Goal: Task Accomplishment & Management: Manage account settings

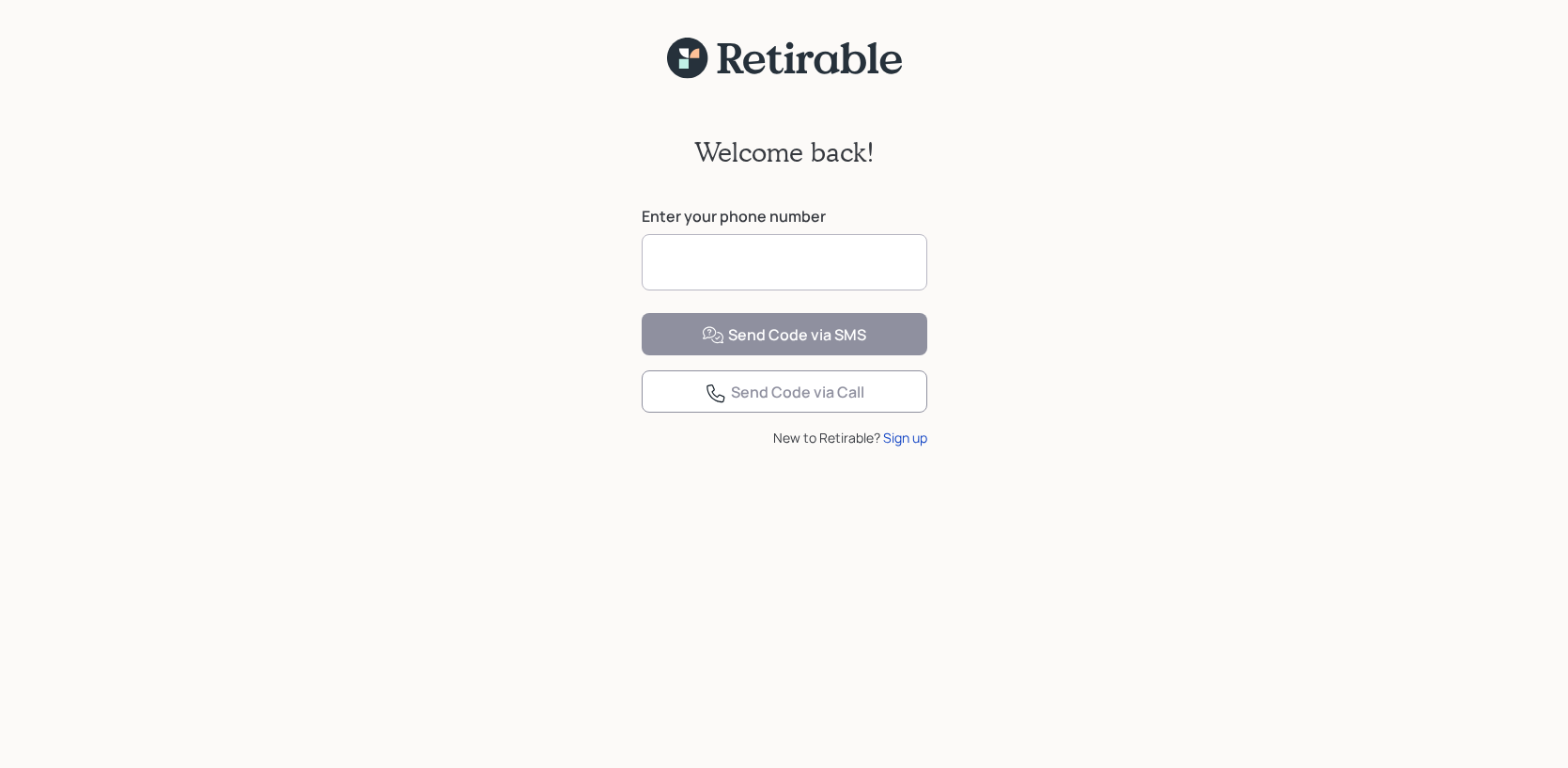
click at [708, 252] on input at bounding box center [784, 262] width 286 height 57
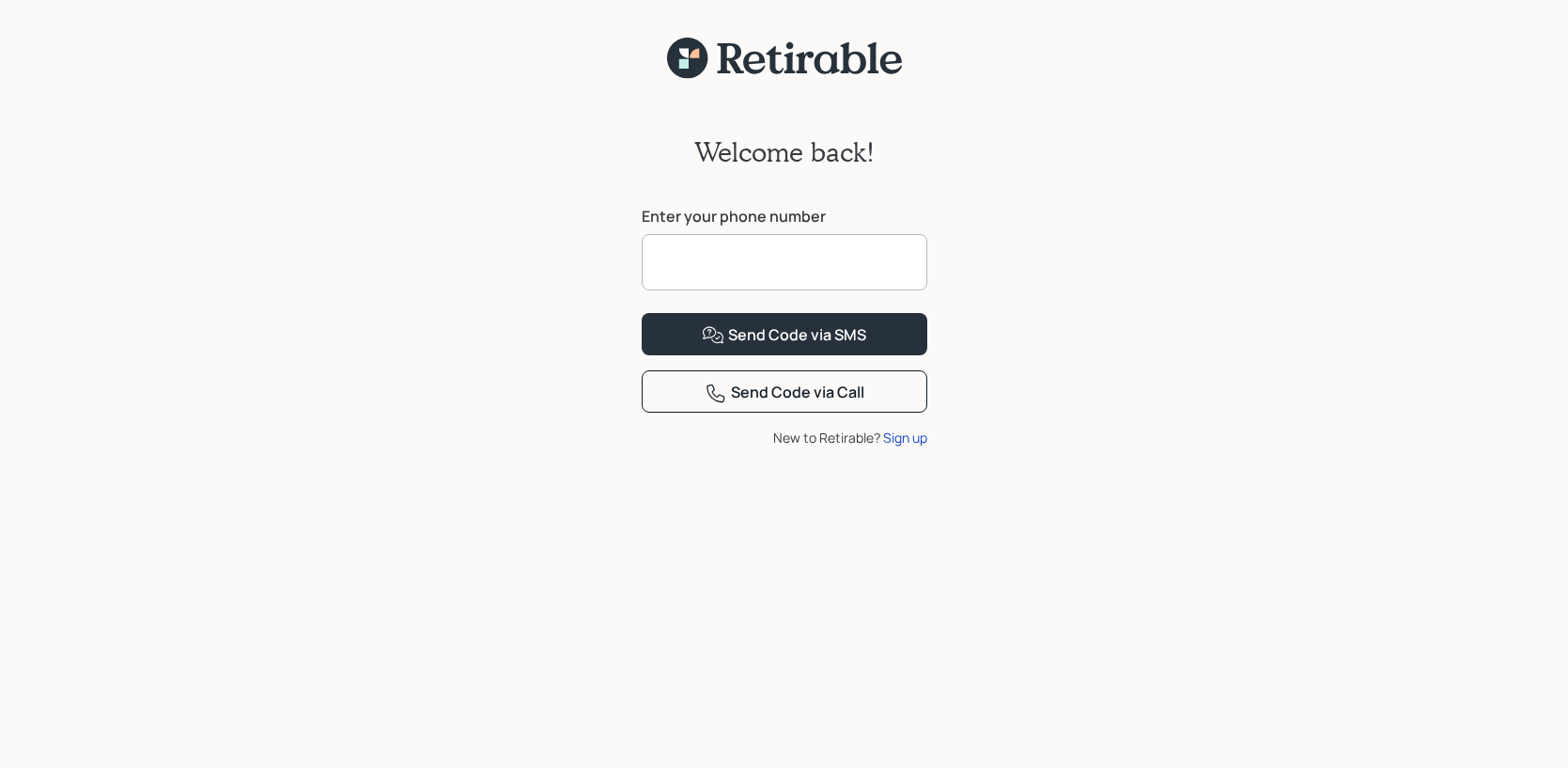
click at [706, 262] on input at bounding box center [784, 262] width 286 height 57
type input "**********"
click at [760, 346] on div "Send Code via SMS" at bounding box center [784, 335] width 164 height 23
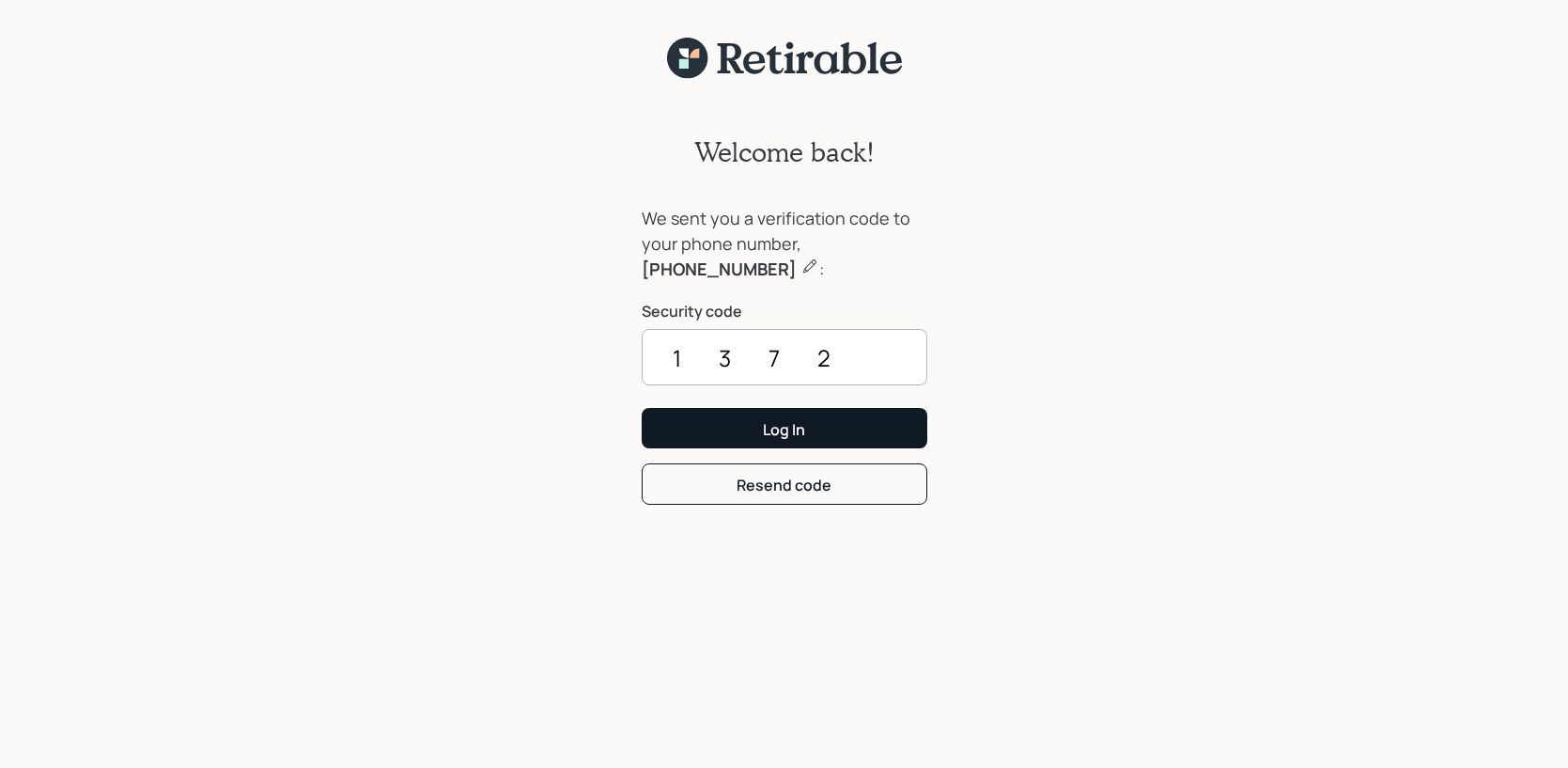
type input "1372"
click at [775, 428] on div "Log In" at bounding box center [784, 429] width 42 height 21
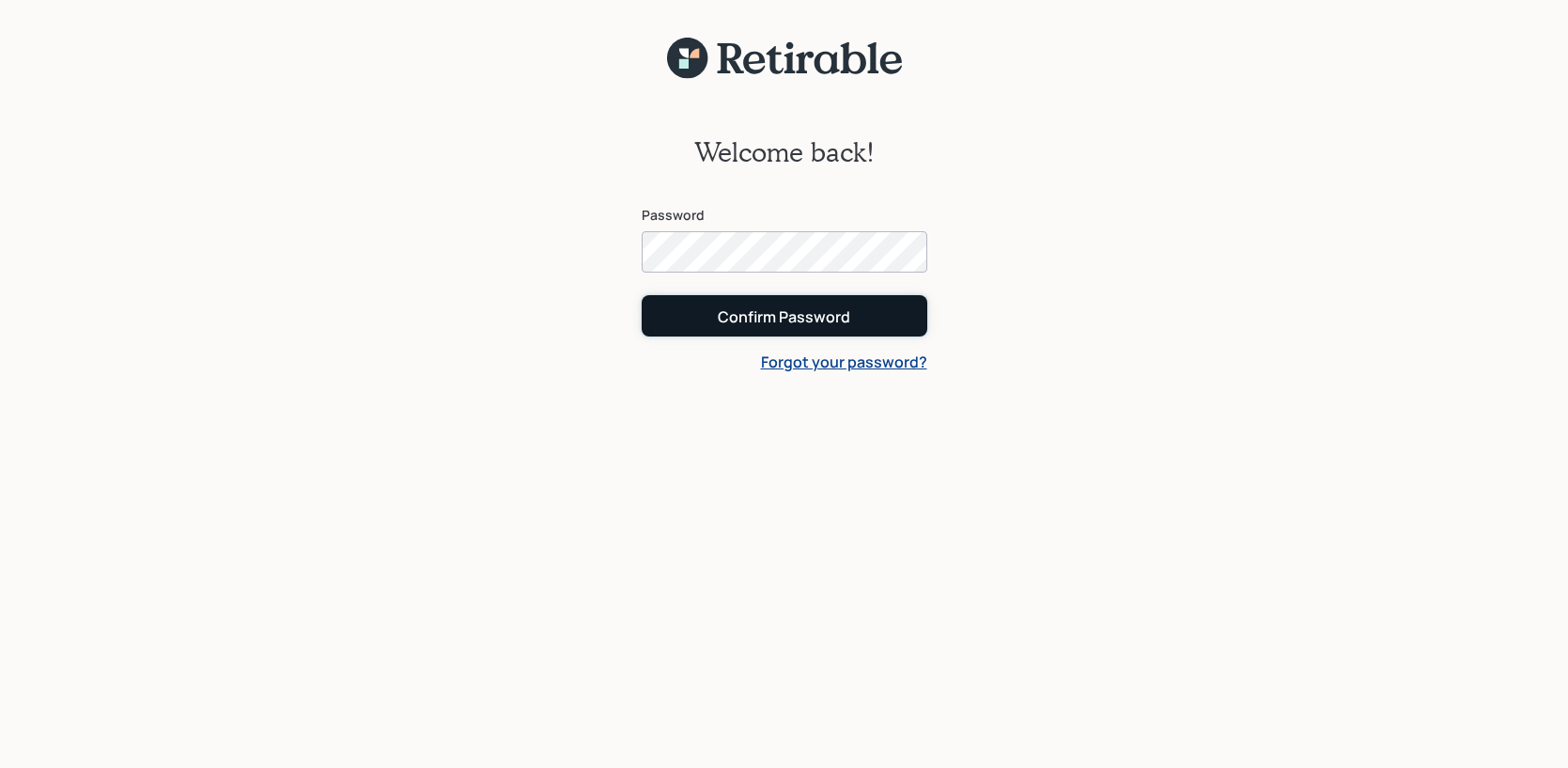
click at [777, 321] on div "Confirm Password" at bounding box center [784, 316] width 132 height 21
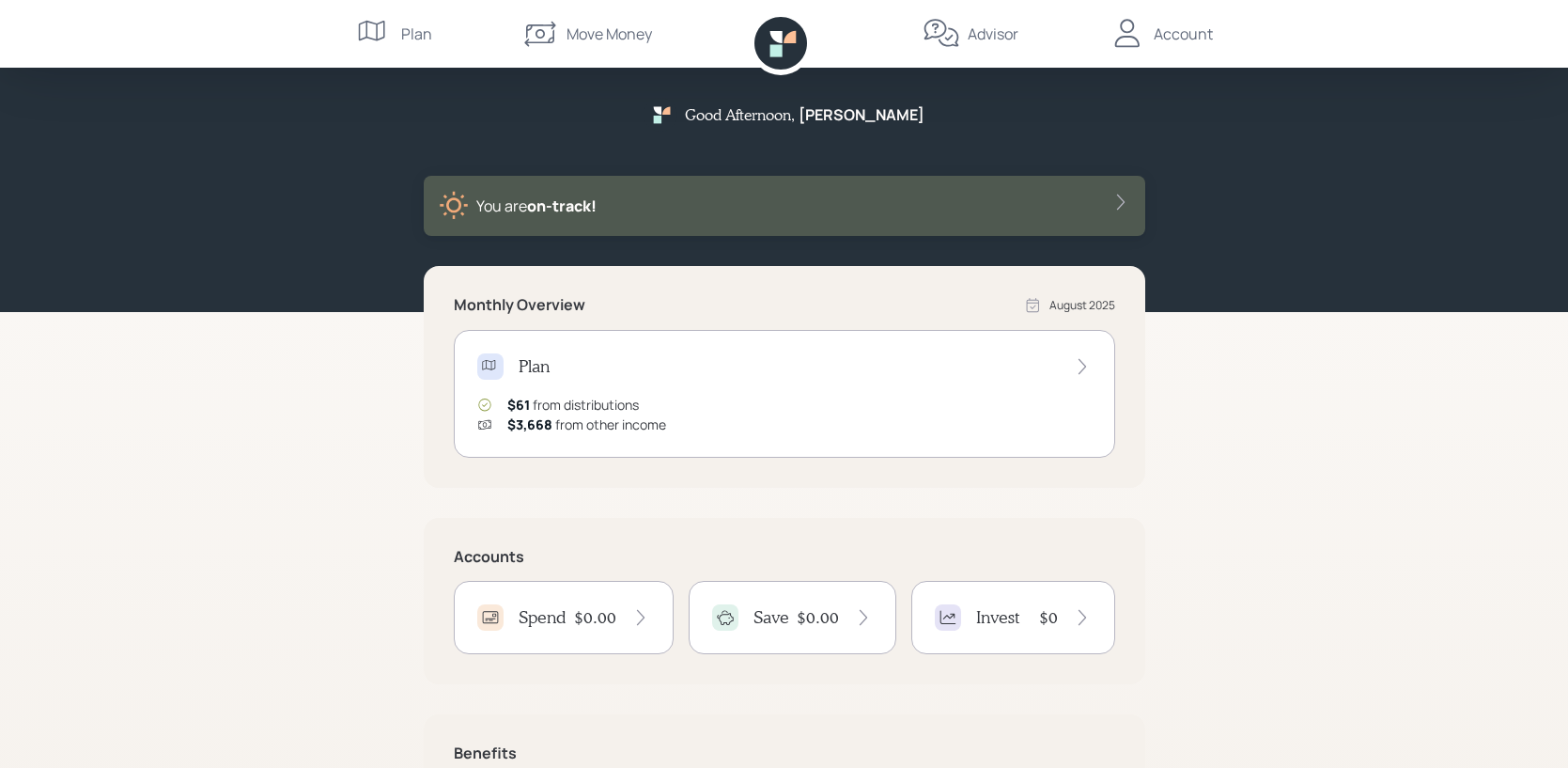
click at [1166, 40] on div "Account" at bounding box center [1184, 33] width 60 height 23
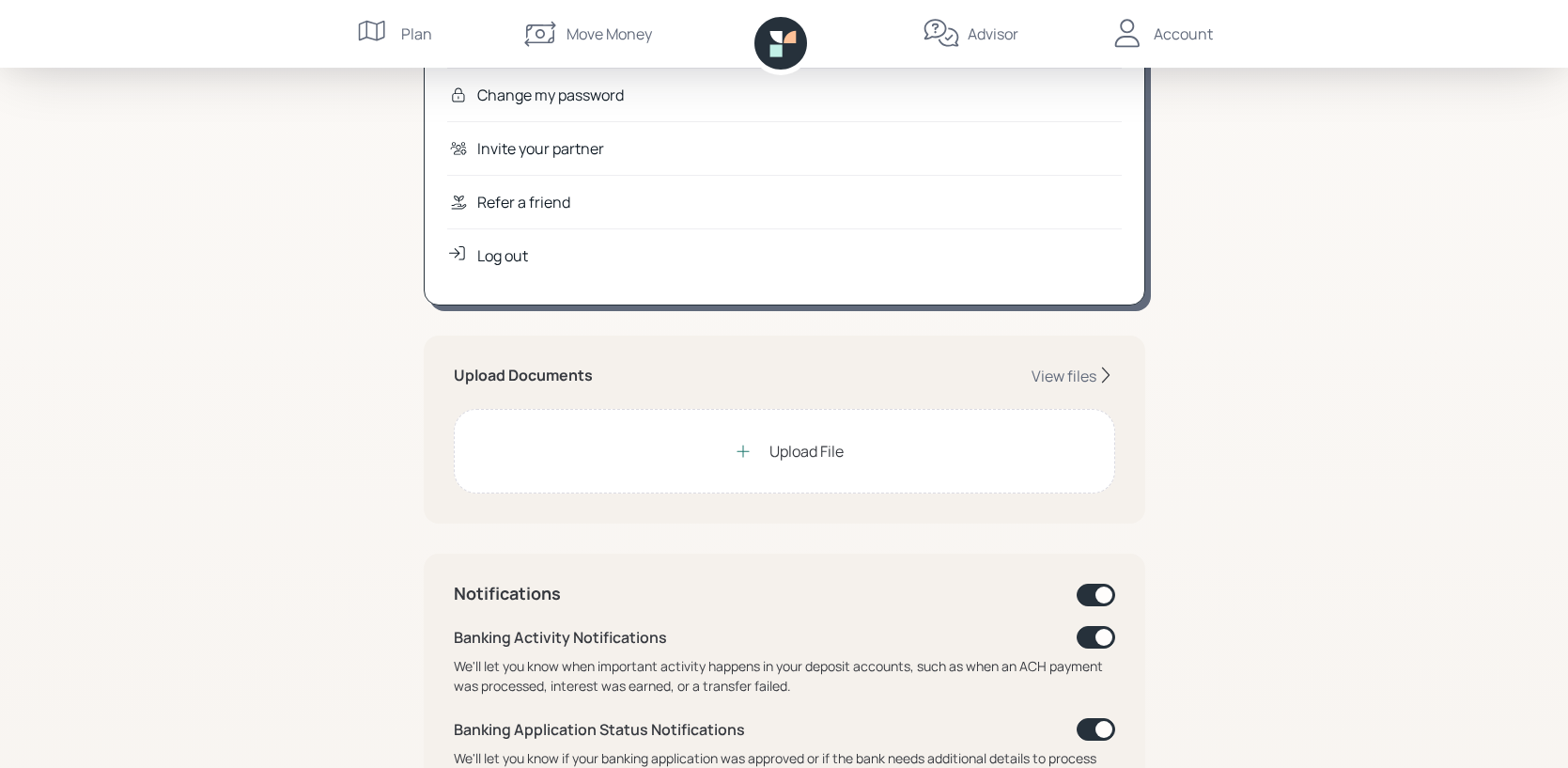
scroll to position [299, 0]
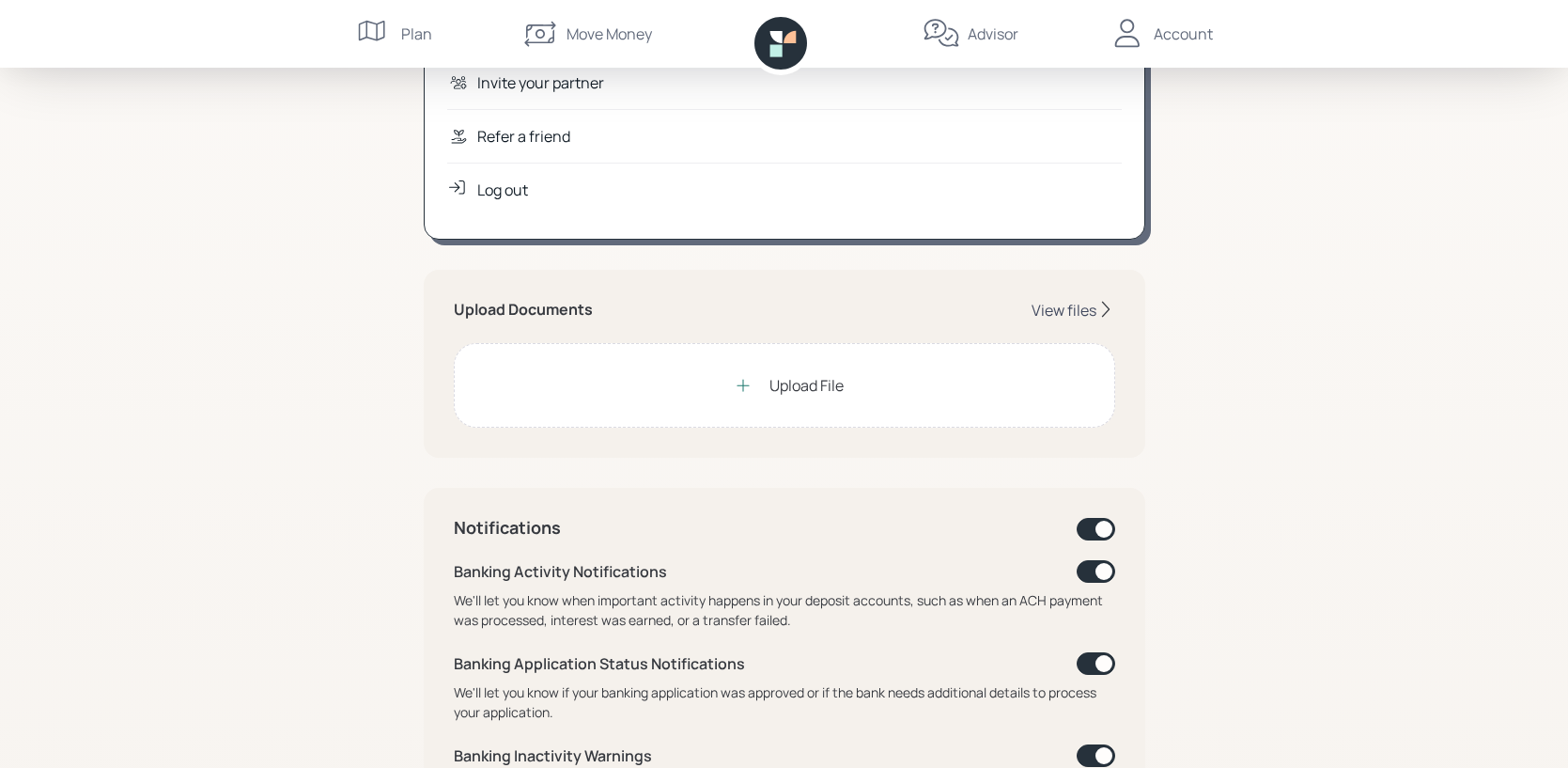
click at [1054, 309] on div "View files" at bounding box center [1064, 309] width 65 height 21
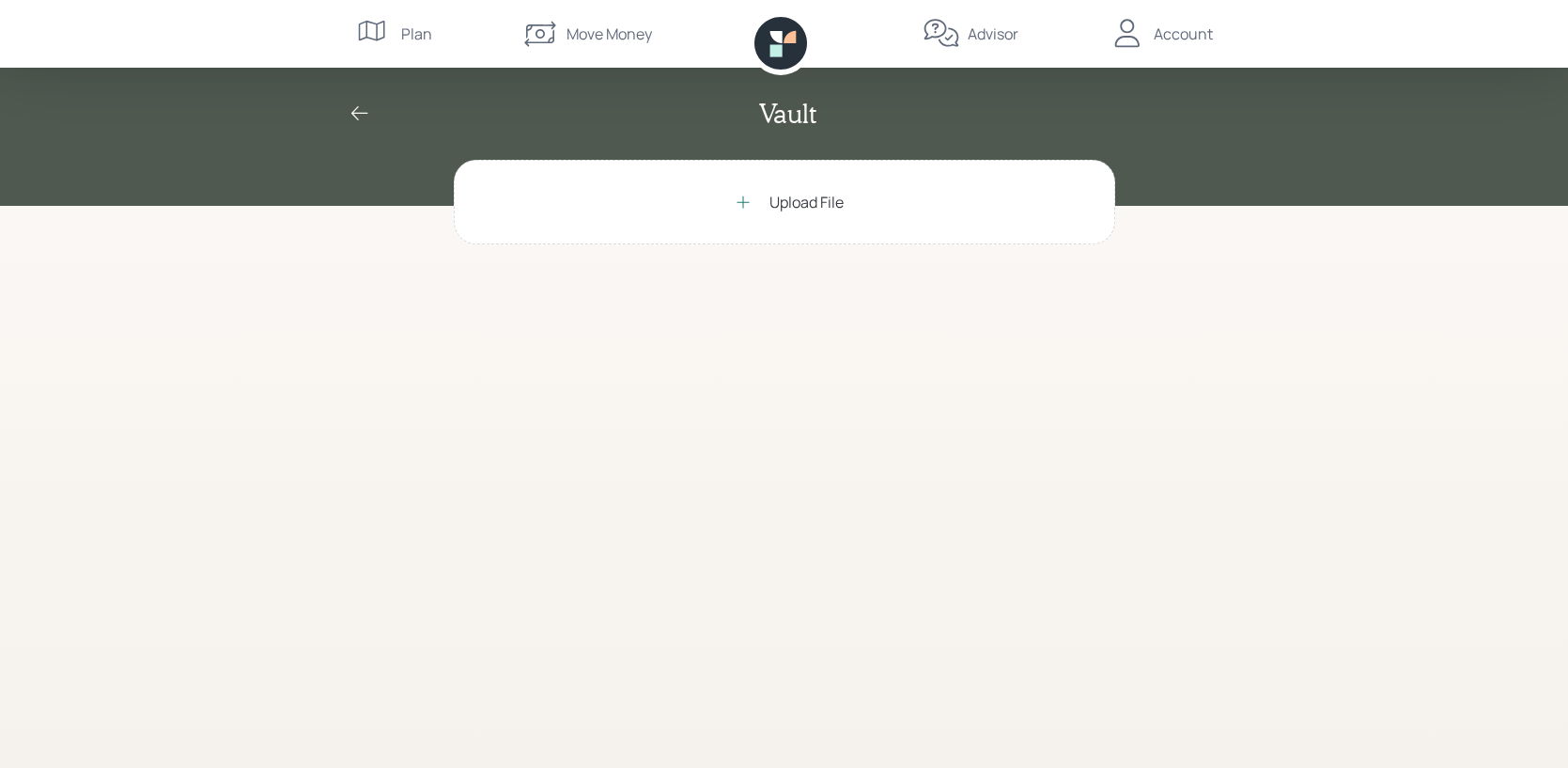
click at [801, 203] on div "Upload File" at bounding box center [807, 202] width 74 height 23
click at [784, 202] on div "Upload File" at bounding box center [807, 202] width 74 height 23
click at [780, 516] on div "Upload File Documents LPL Statement - Jul 2025.pdf Scanning for viruses… Aug 10" at bounding box center [784, 463] width 722 height 608
click at [784, 203] on div "Upload File" at bounding box center [807, 202] width 74 height 23
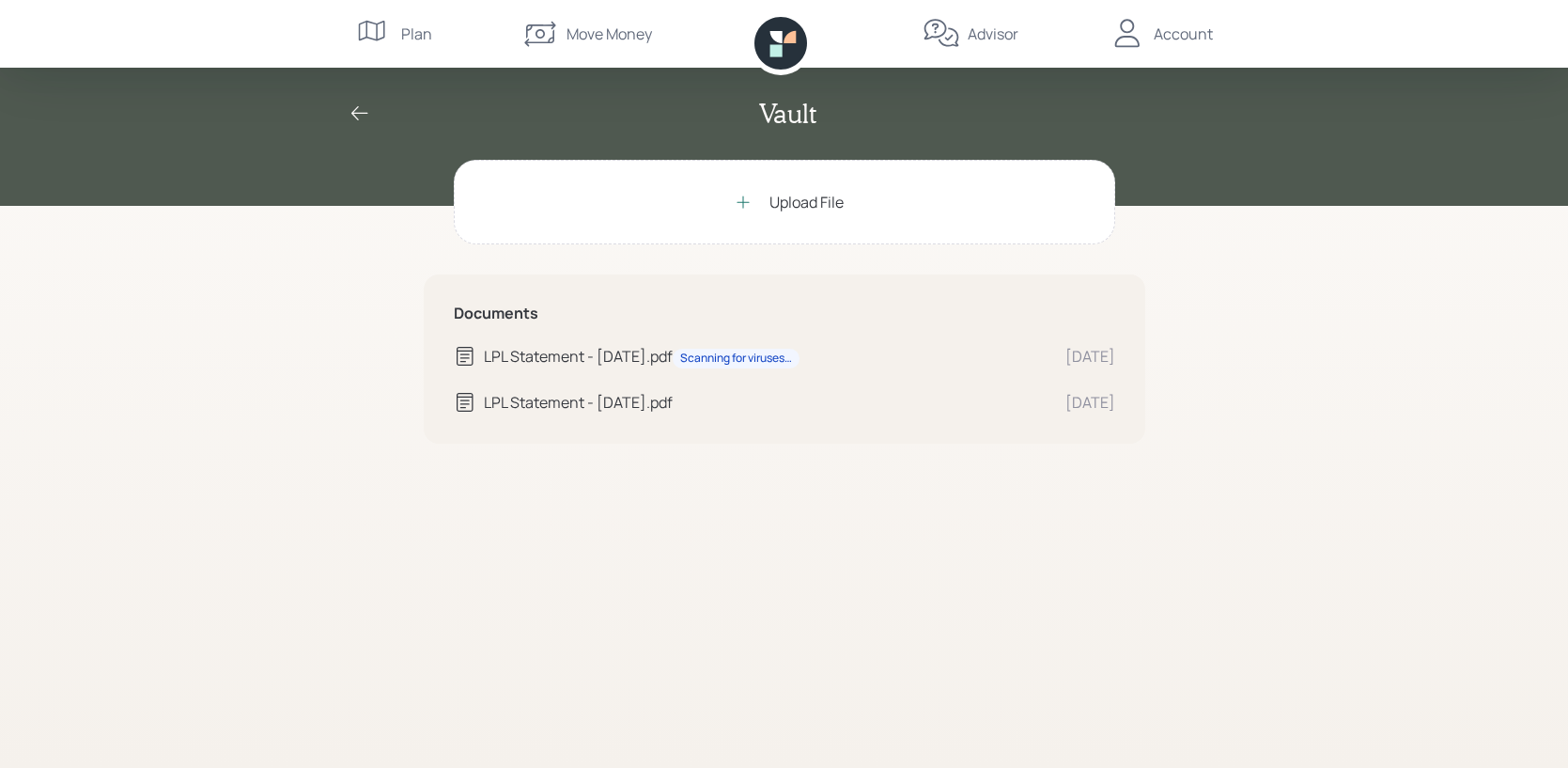
click at [784, 201] on div "Upload File" at bounding box center [807, 202] width 74 height 23
click at [543, 448] on div "LPL Statement - Jul 2025.pdf" at bounding box center [767, 447] width 566 height 23
click at [482, 402] on div "LPL Statement - Jul 2025.pdf" at bounding box center [752, 402] width 597 height 23
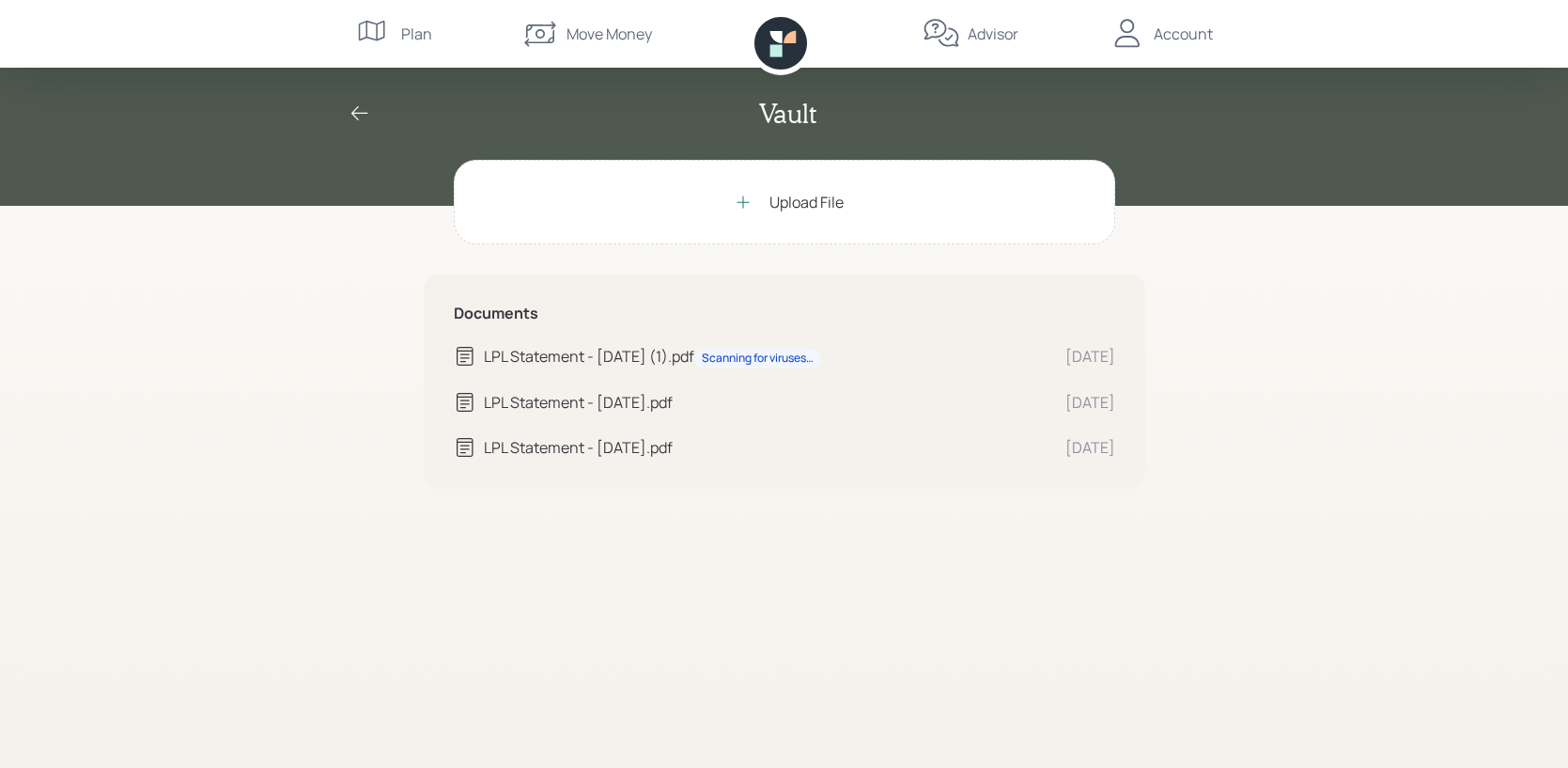
click at [1230, 454] on div "Vault Upload File Documents LPL Statement - Jul 2025 (1).pdf Scanning for virus…" at bounding box center [784, 384] width 1568 height 768
click at [356, 113] on icon at bounding box center [359, 113] width 22 height 23
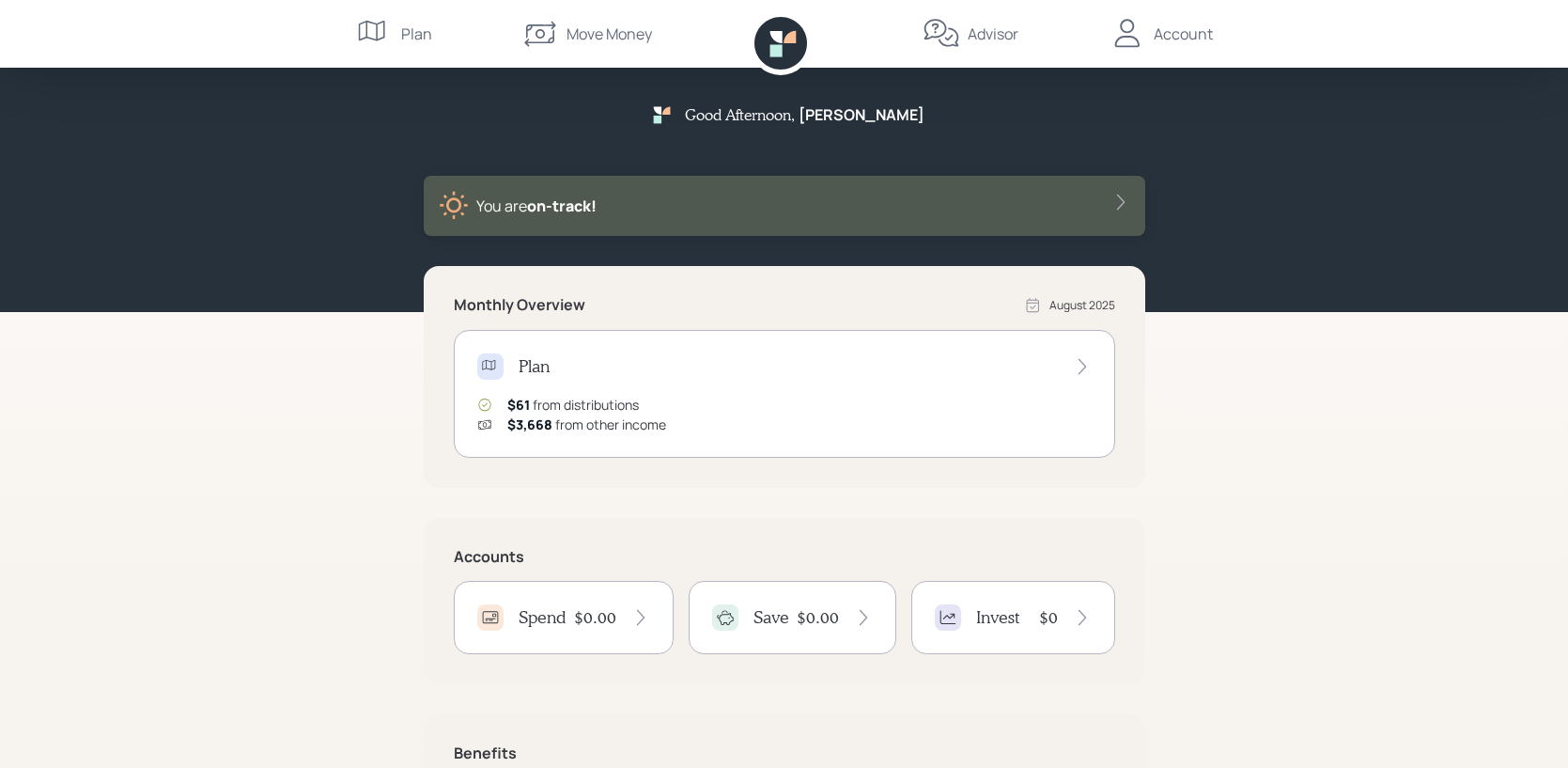
click at [1164, 33] on div "Account" at bounding box center [1184, 33] width 60 height 23
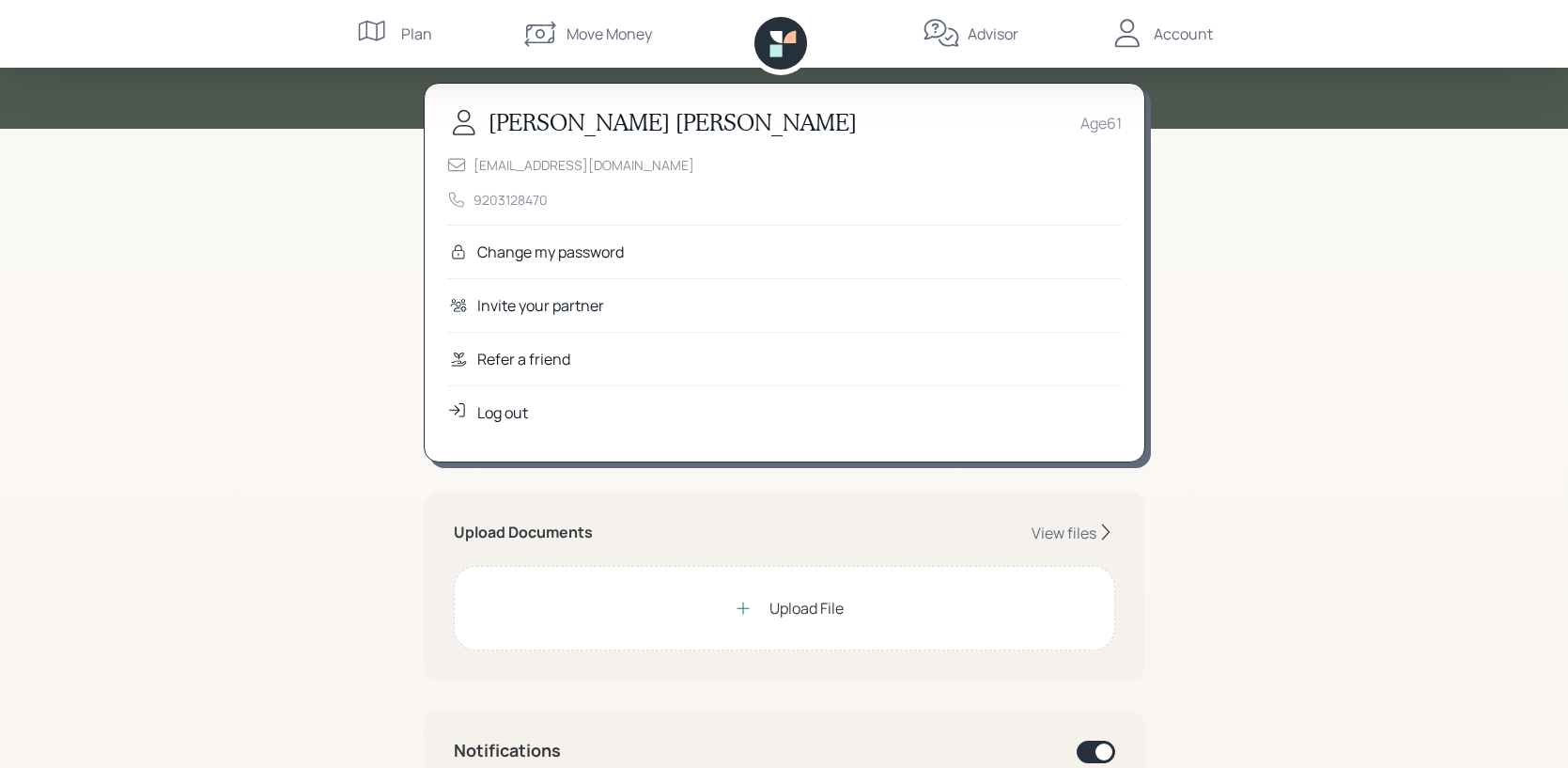
scroll to position [81, 0]
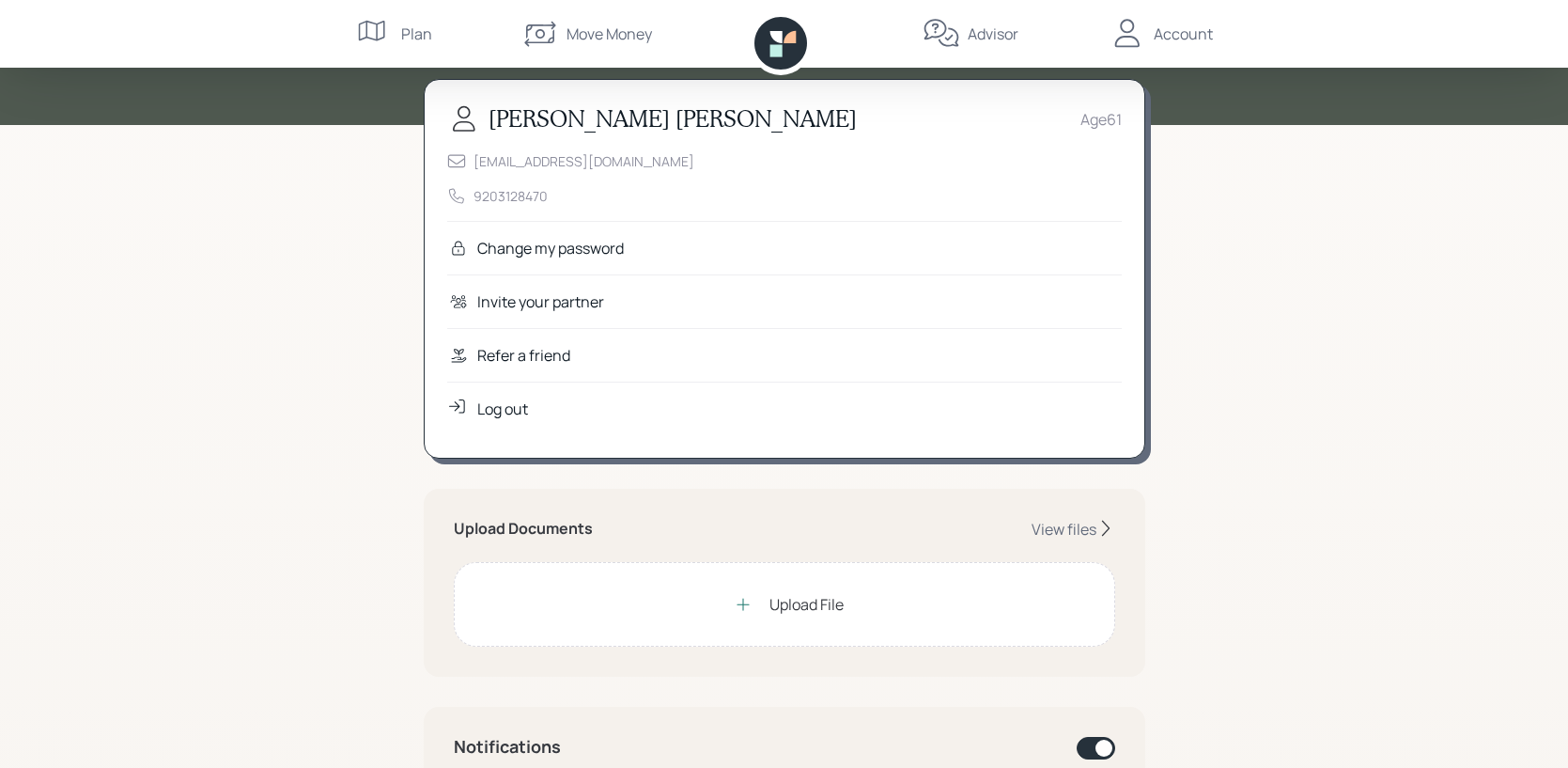
click at [777, 607] on div "Upload File" at bounding box center [807, 604] width 74 height 23
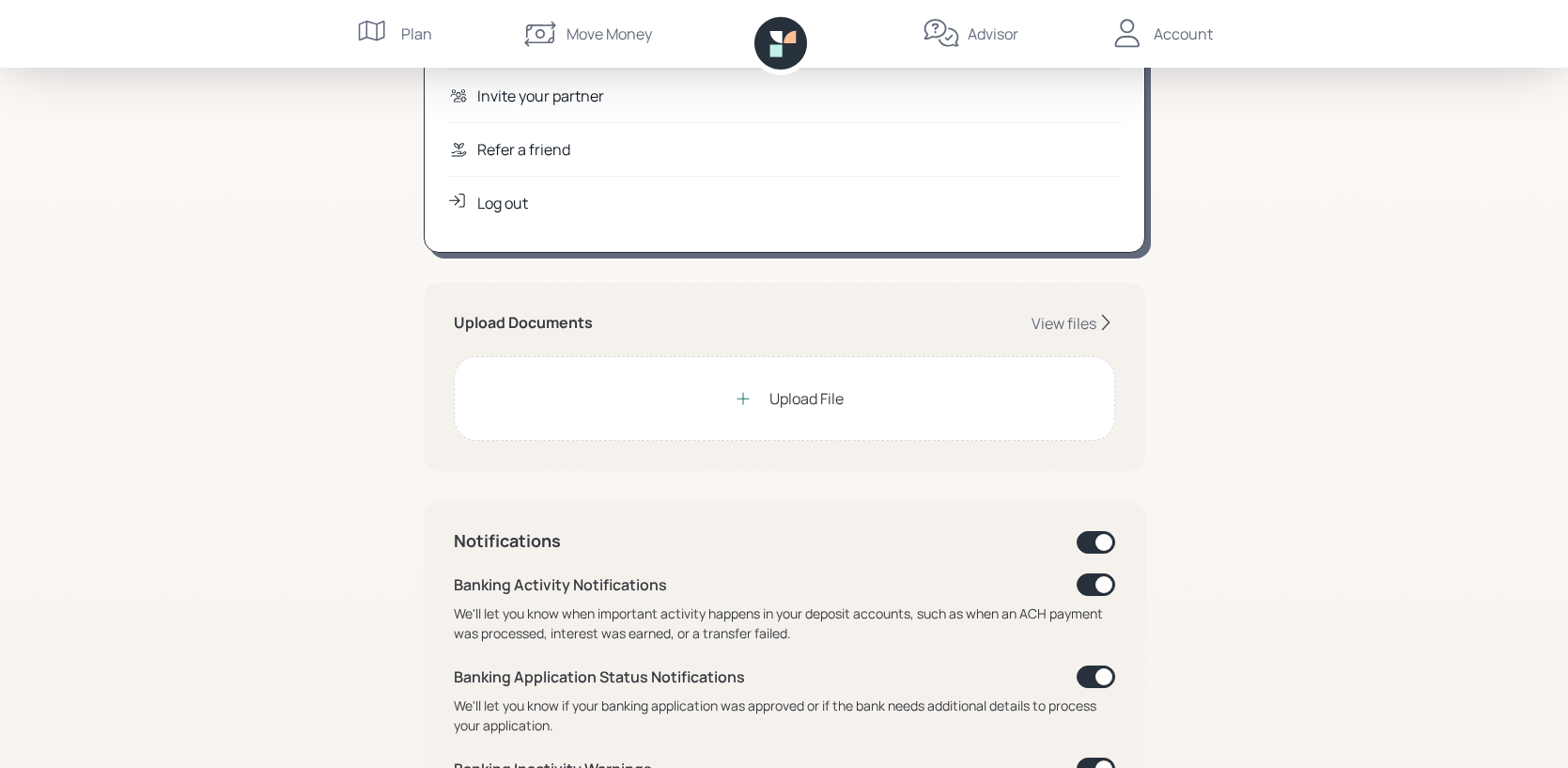
scroll to position [294, 0]
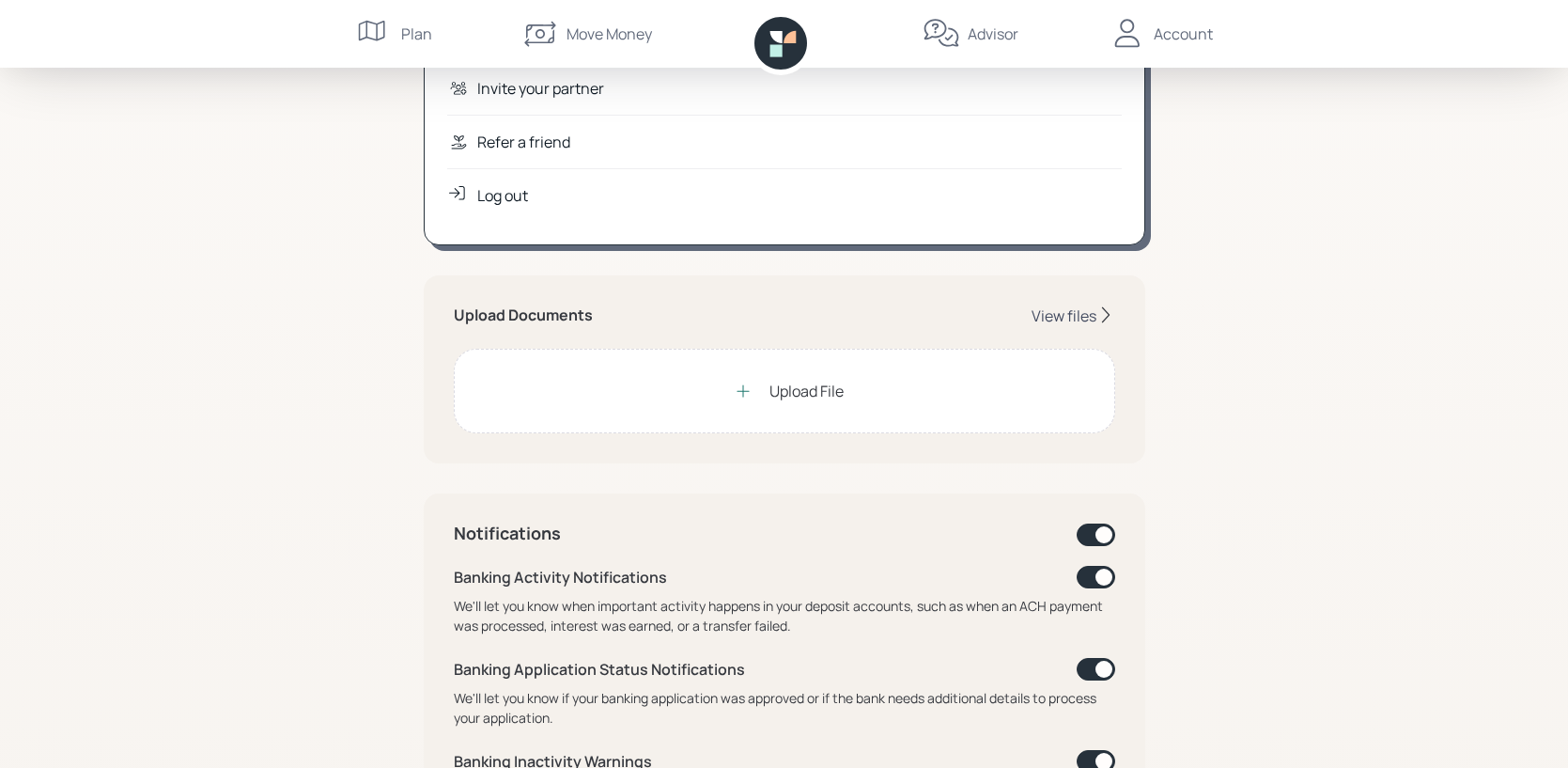
click at [1055, 309] on div "View files" at bounding box center [1064, 315] width 65 height 21
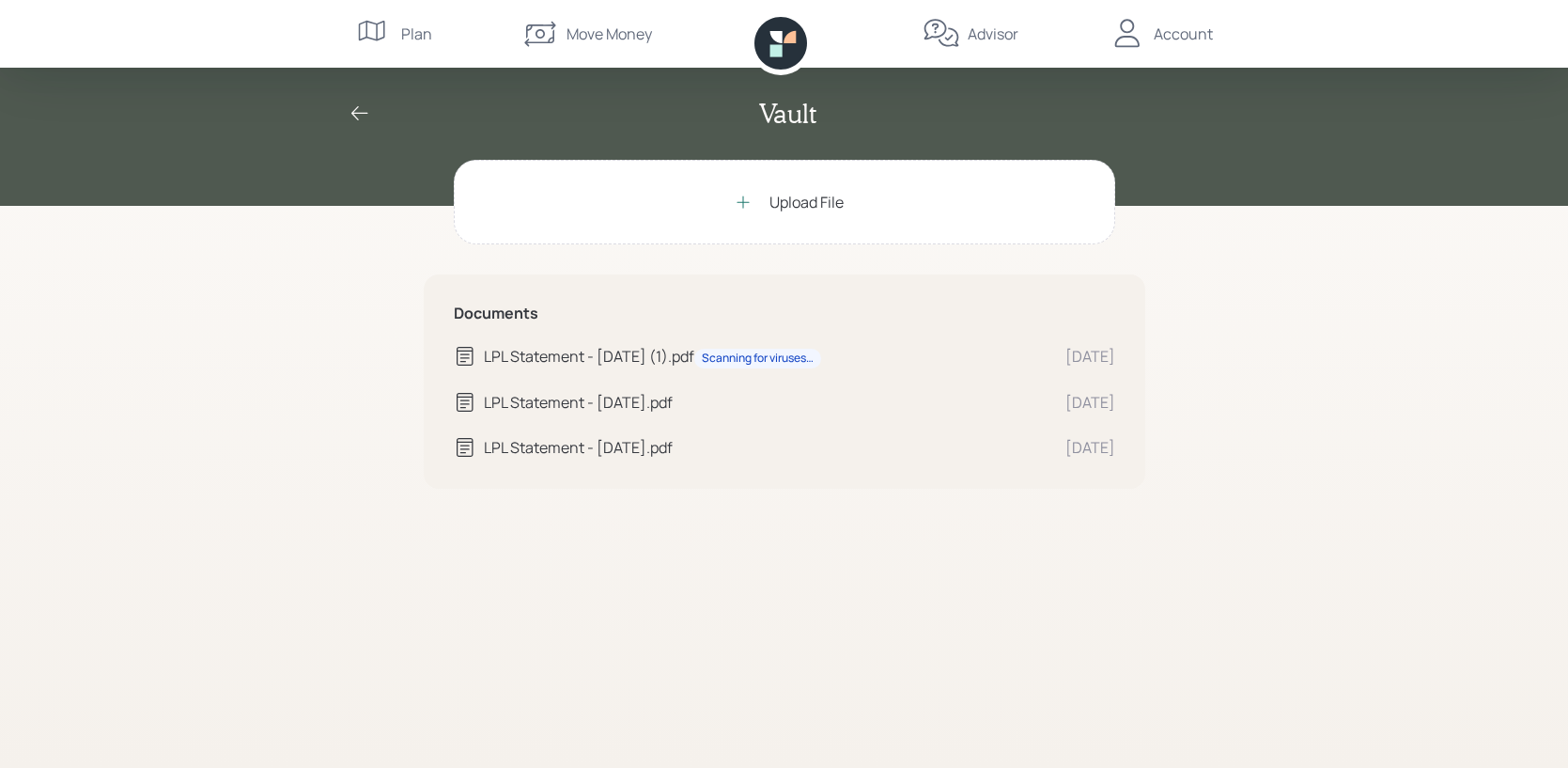
click at [361, 112] on icon at bounding box center [359, 113] width 22 height 23
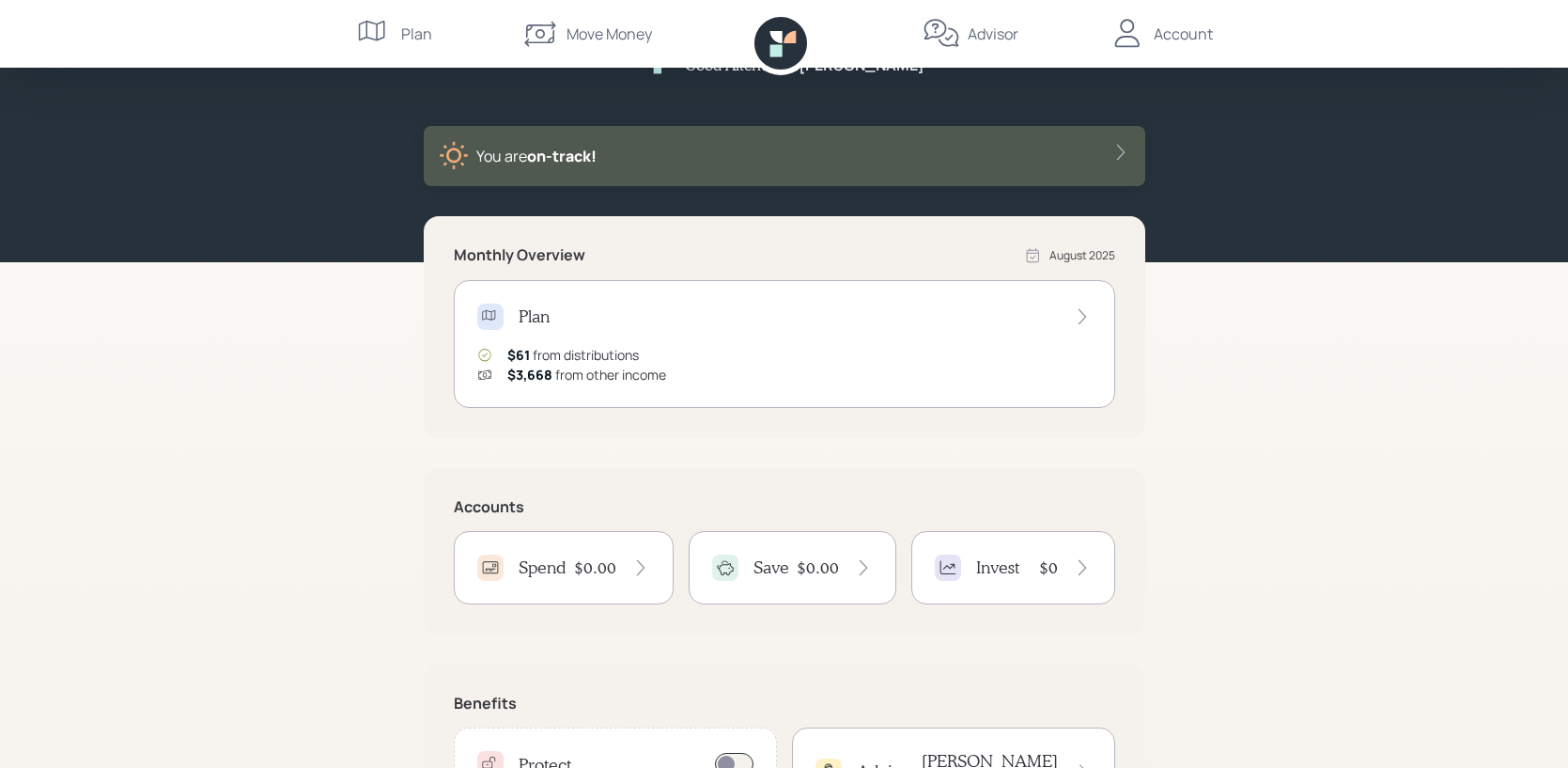
scroll to position [66, 0]
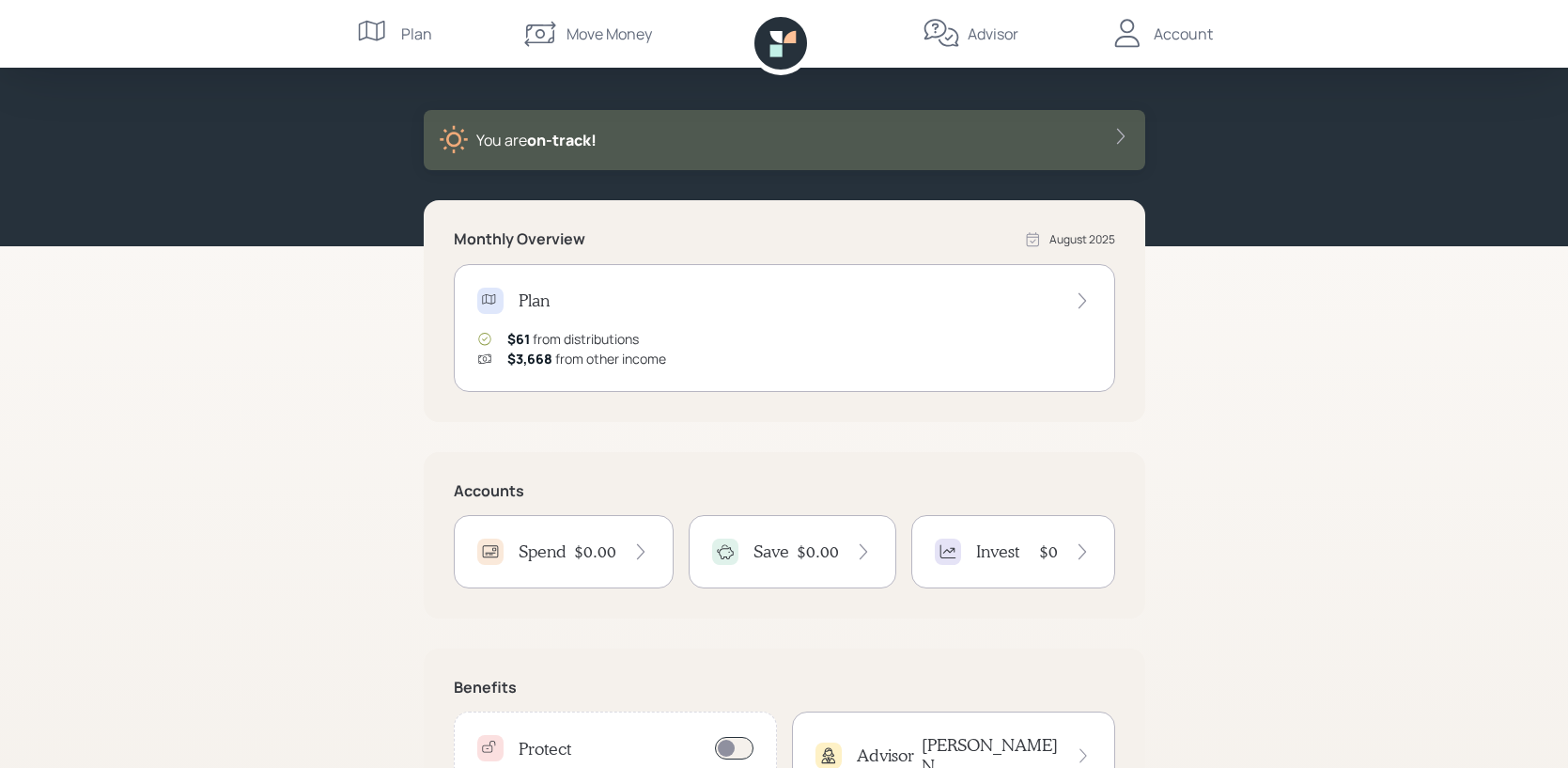
click at [1006, 550] on h4 "Invest" at bounding box center [998, 551] width 43 height 21
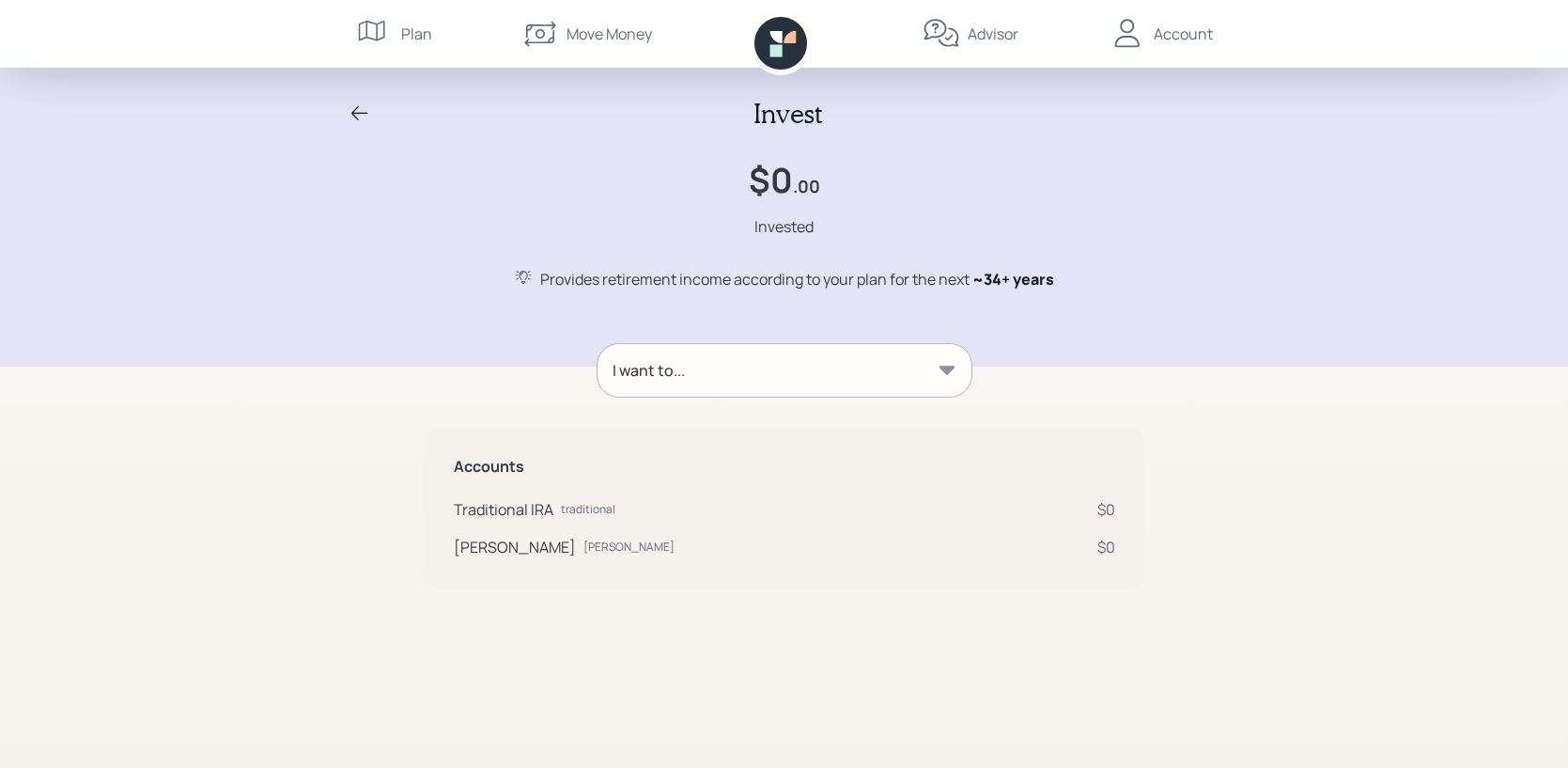
click at [411, 34] on div "Plan" at bounding box center [417, 33] width 31 height 23
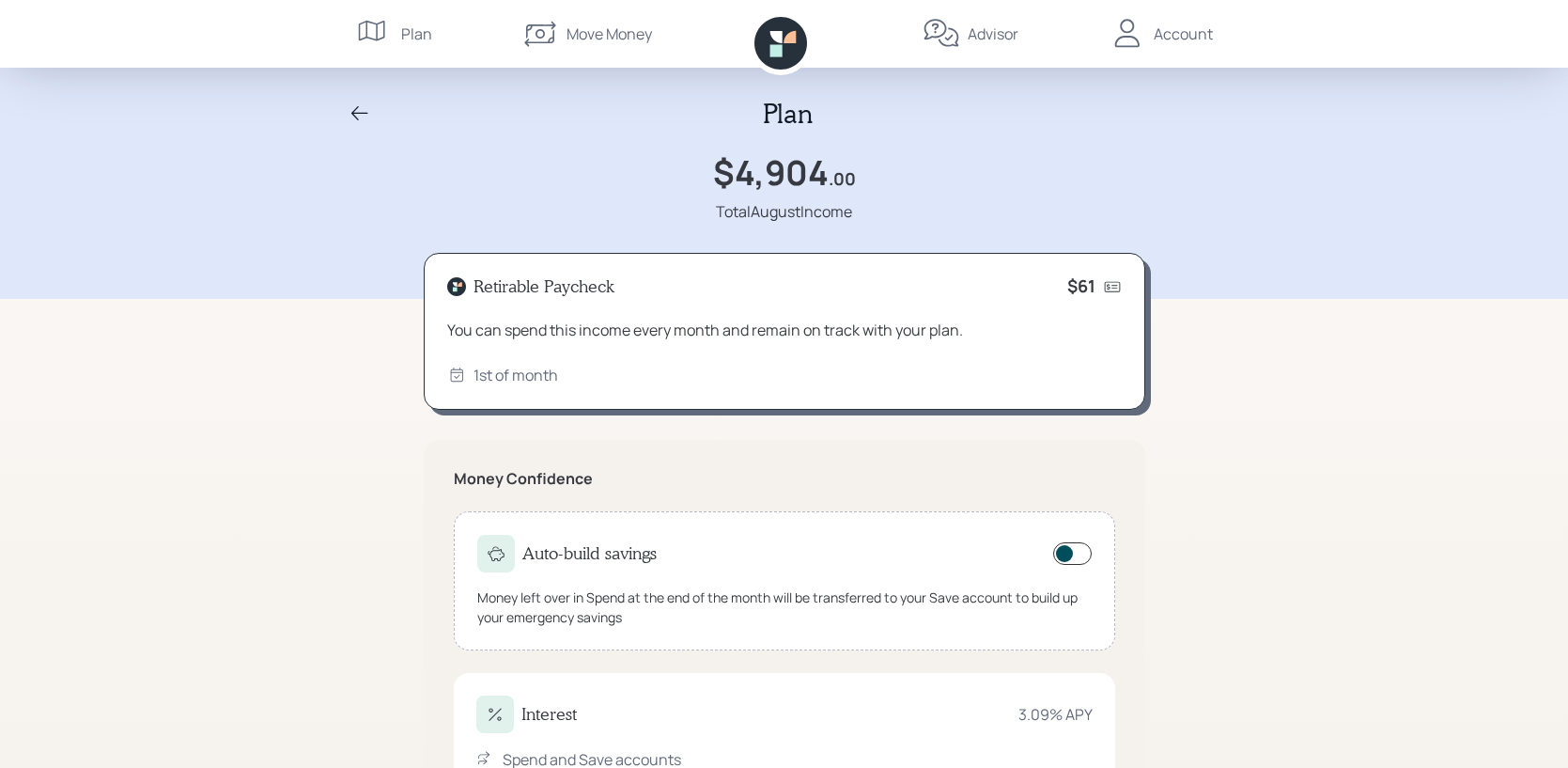
click at [780, 50] on icon at bounding box center [776, 50] width 12 height 12
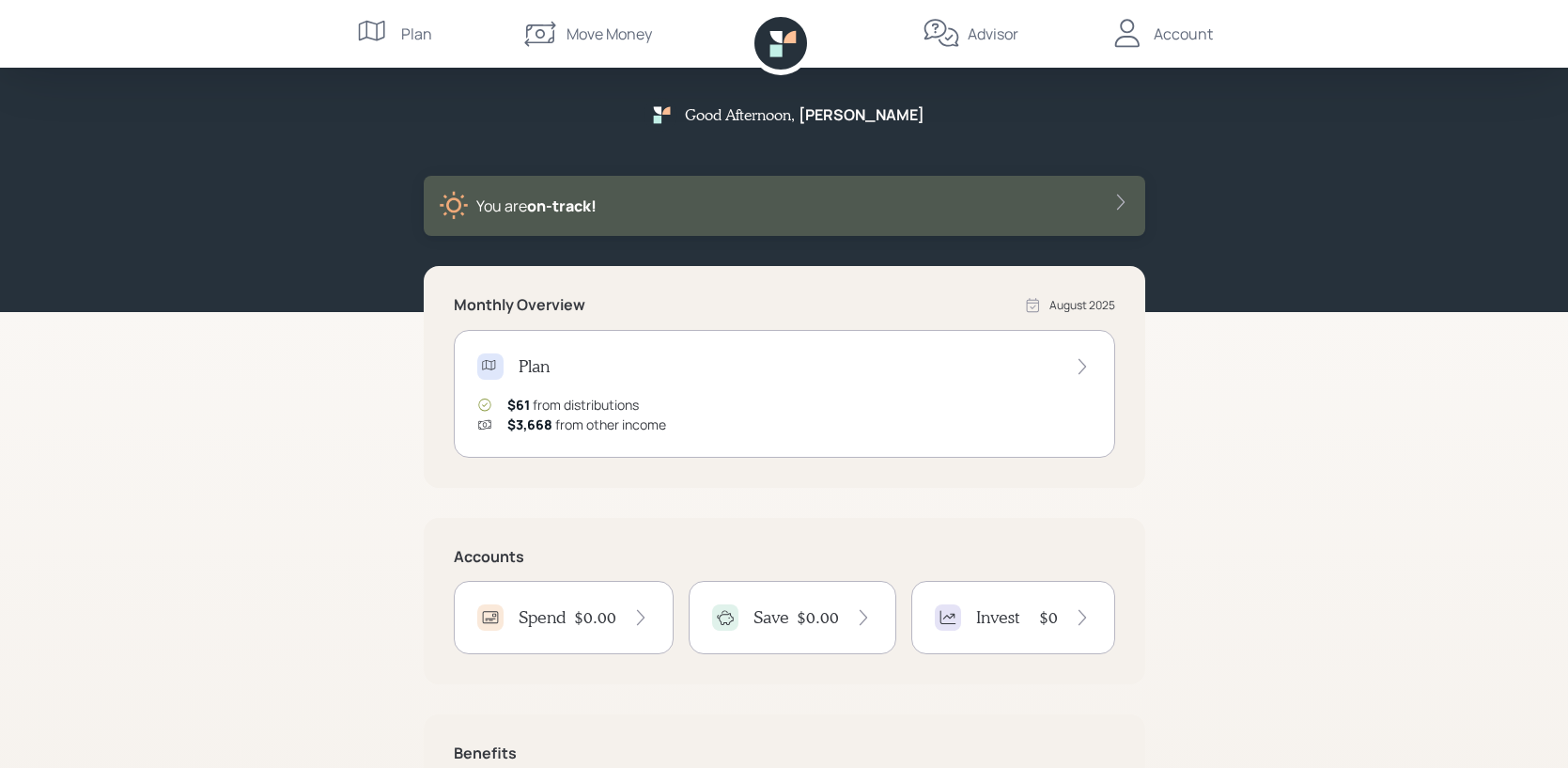
click at [1173, 36] on div "Account" at bounding box center [1184, 33] width 60 height 23
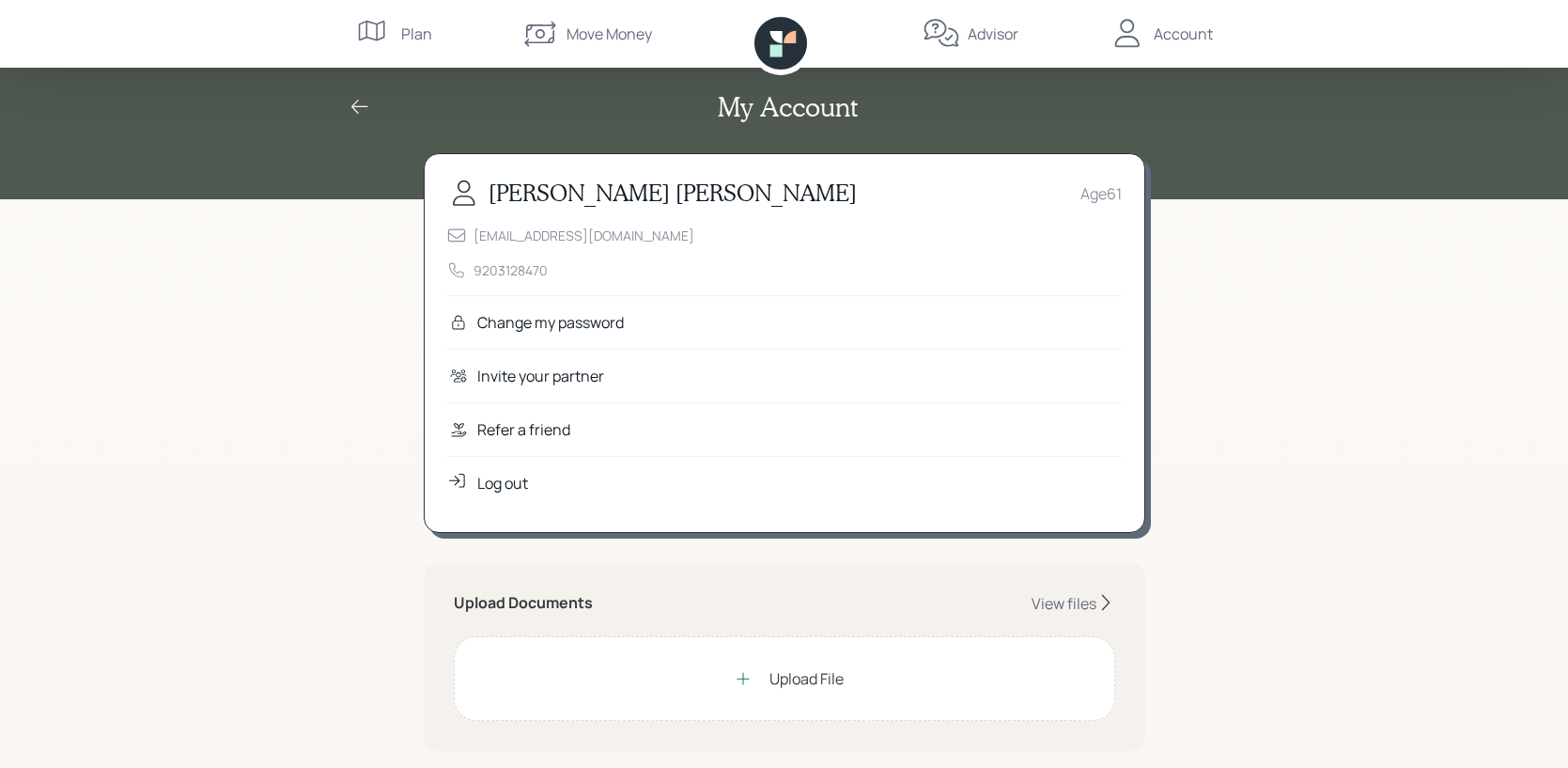
scroll to position [10, 0]
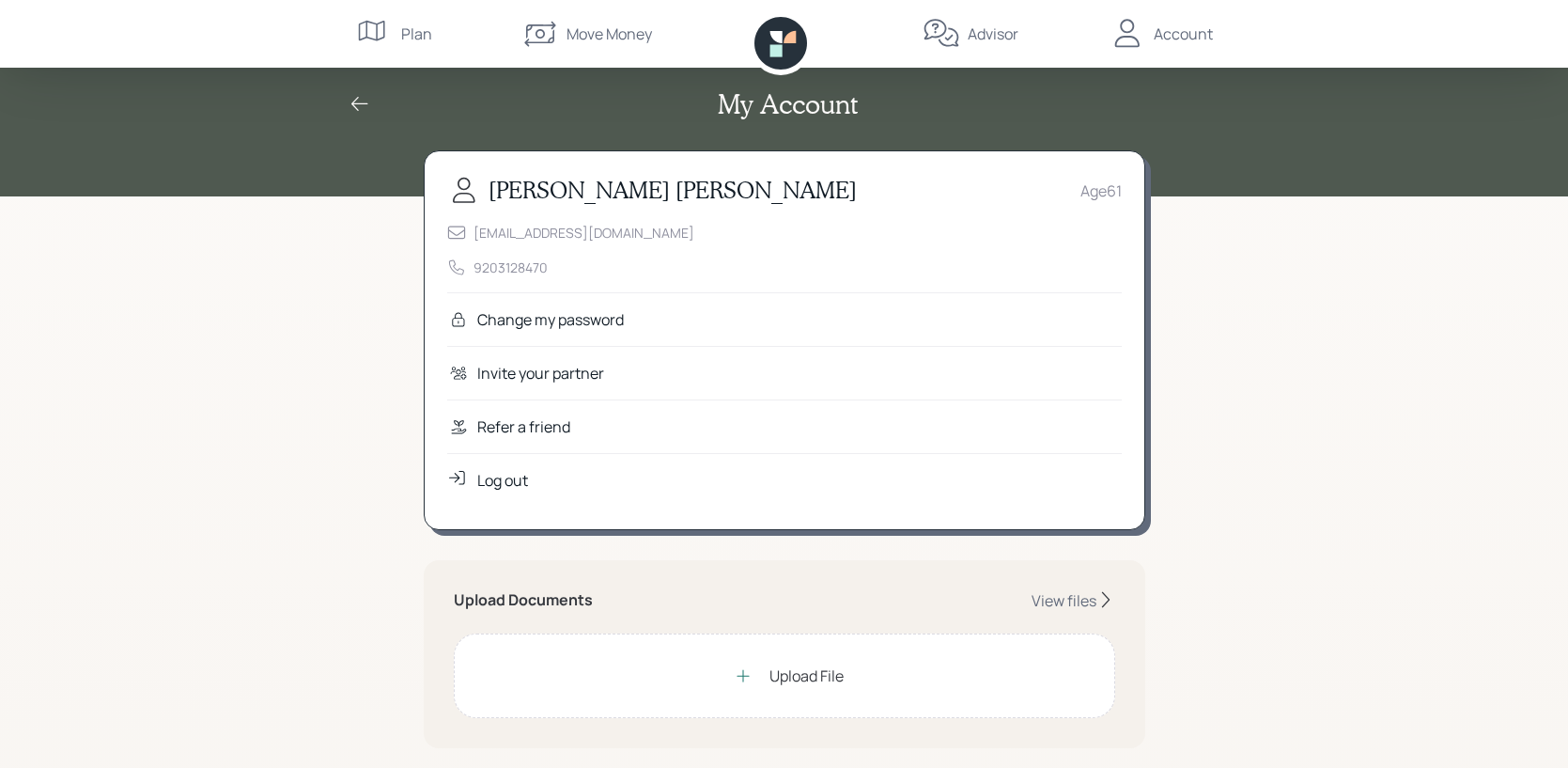
click at [492, 484] on div "Log out" at bounding box center [503, 479] width 51 height 23
